Goal: Information Seeking & Learning: Learn about a topic

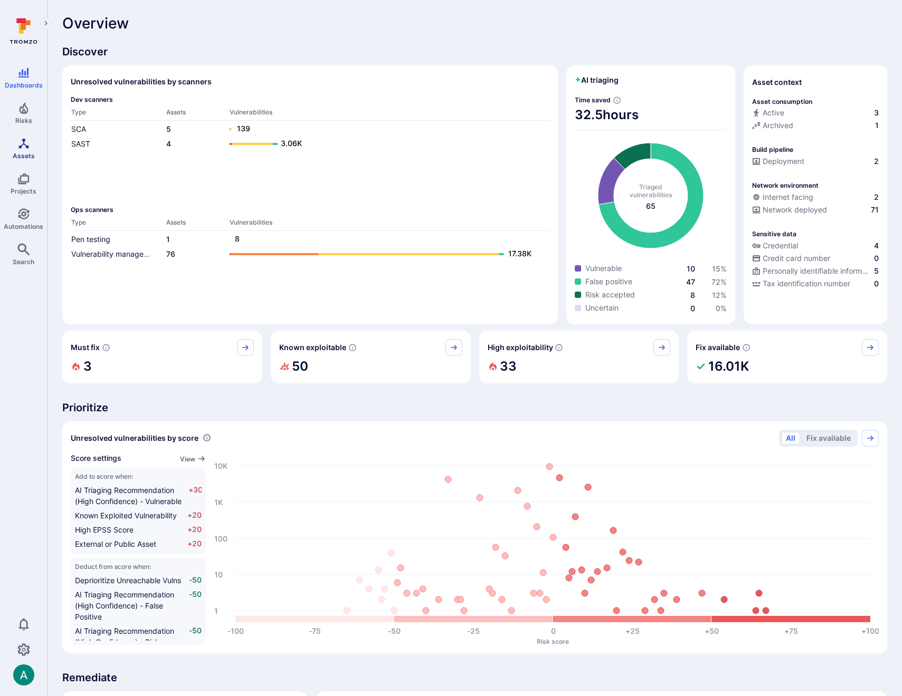
click at [26, 148] on icon "Assets" at bounding box center [23, 143] width 10 height 10
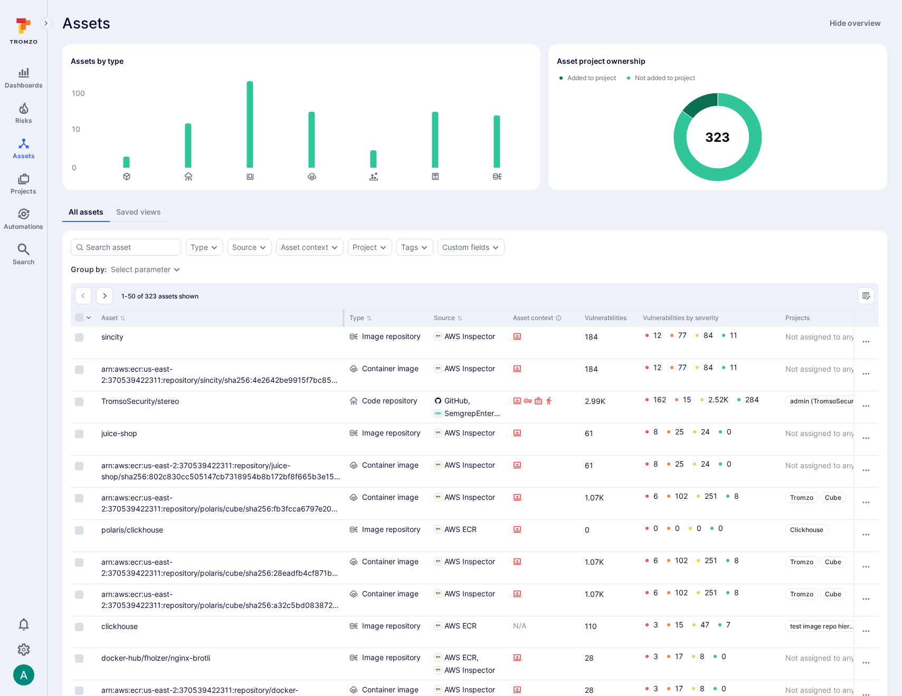
drag, startPoint x: 211, startPoint y: 315, endPoint x: 342, endPoint y: 315, distance: 131.4
click at [343, 315] on div at bounding box center [344, 318] width 2 height 18
click at [299, 569] on link "arn:aws:ecr:us-east-2:370539422311:repository/polaris/cube/sha256:28eadfb4cf871…" at bounding box center [220, 573] width 239 height 31
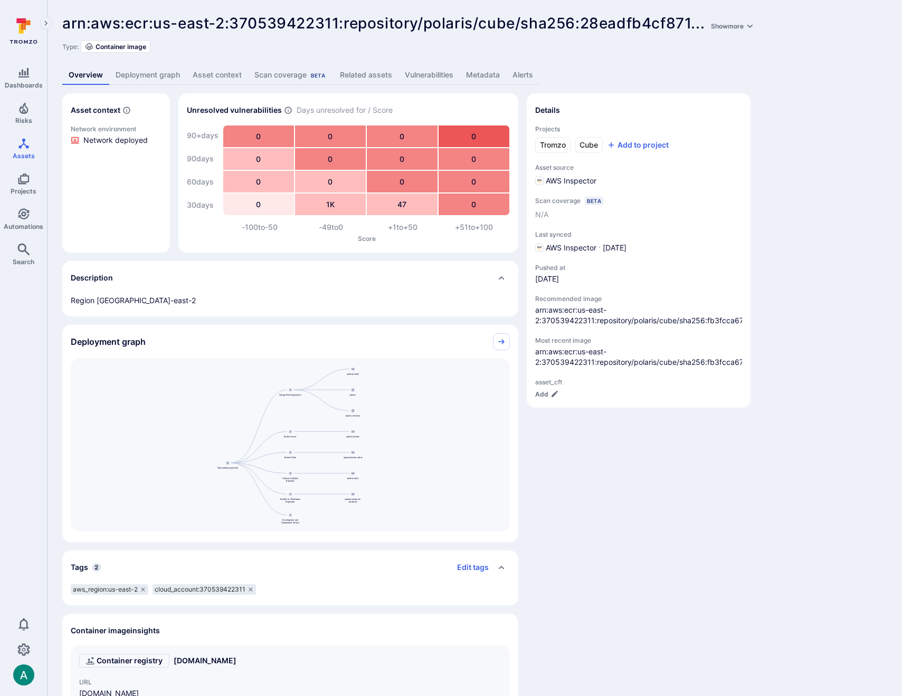
click at [477, 77] on link "Metadata" at bounding box center [483, 75] width 46 height 20
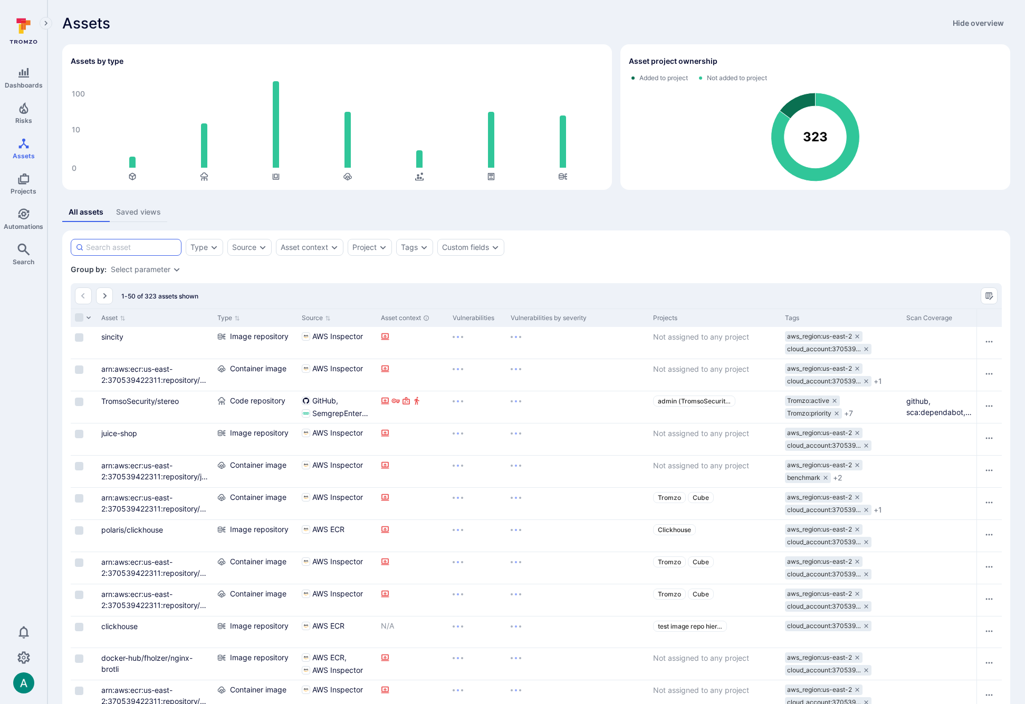
click at [109, 243] on input at bounding box center [131, 247] width 91 height 11
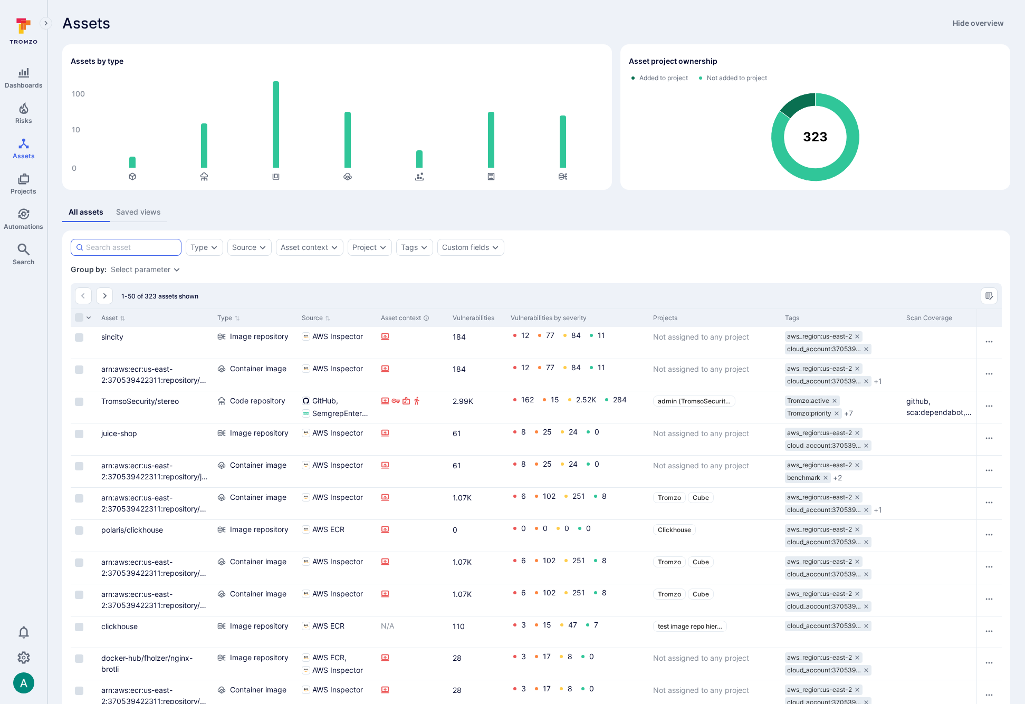
paste input "bf7ff45896b"
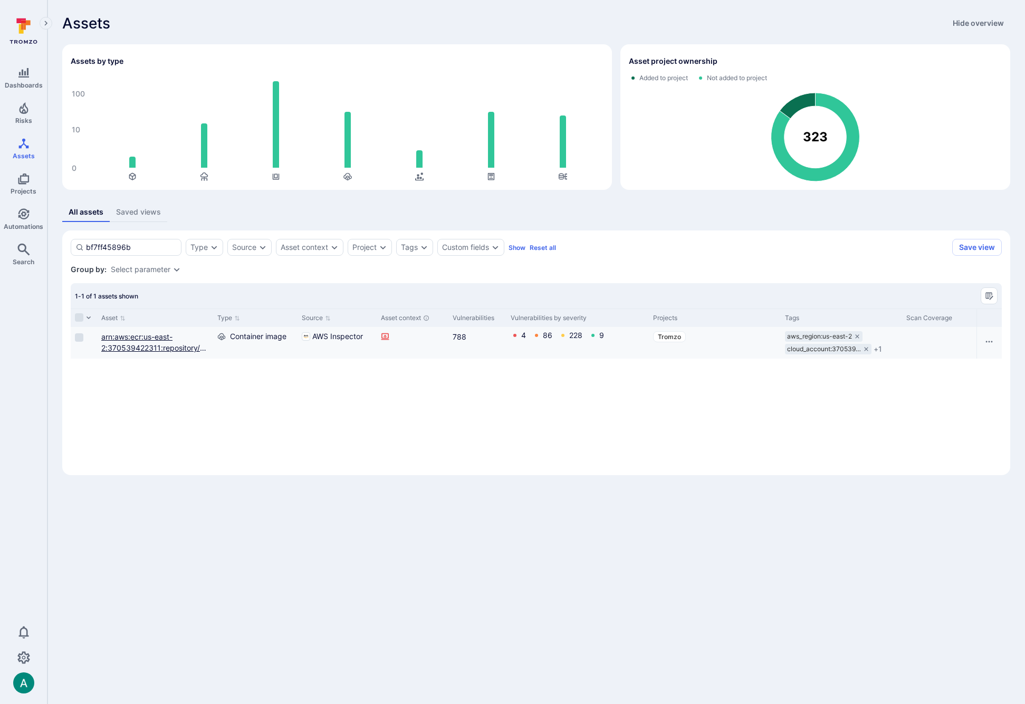
type input "bf7ff45896b"
click at [132, 340] on link "arn:aws:ecr:us-east-2:370539422311:repository/polaris/cloud/sha256: bf7ff45896b…" at bounding box center [155, 364] width 108 height 64
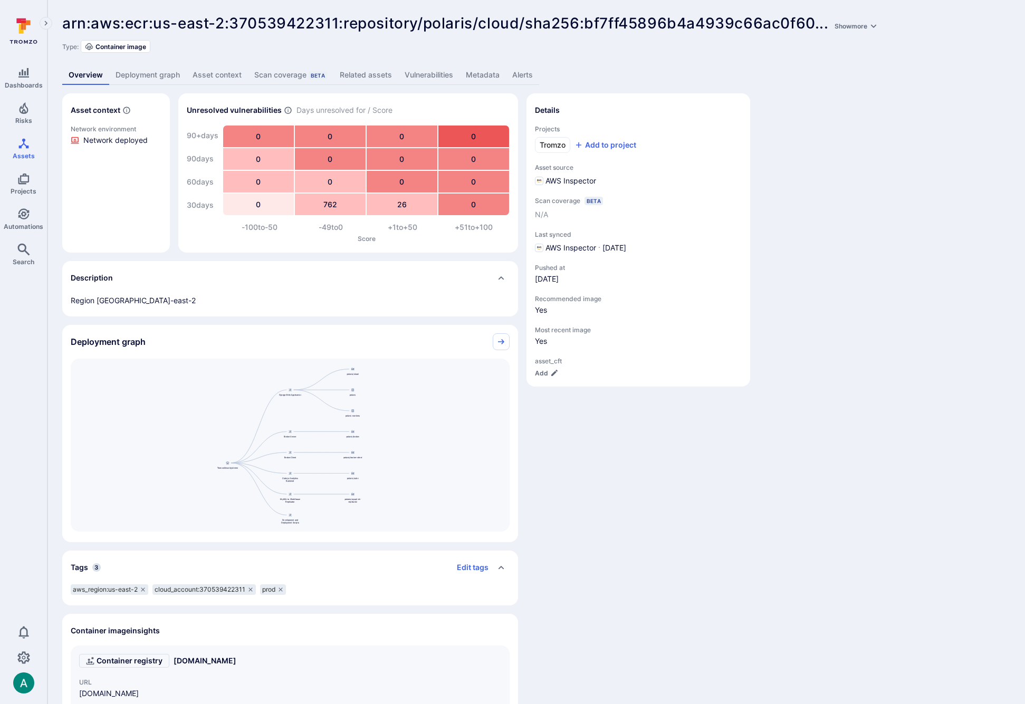
click at [476, 72] on link "Metadata" at bounding box center [483, 75] width 46 height 20
